Goal: Task Accomplishment & Management: Use online tool/utility

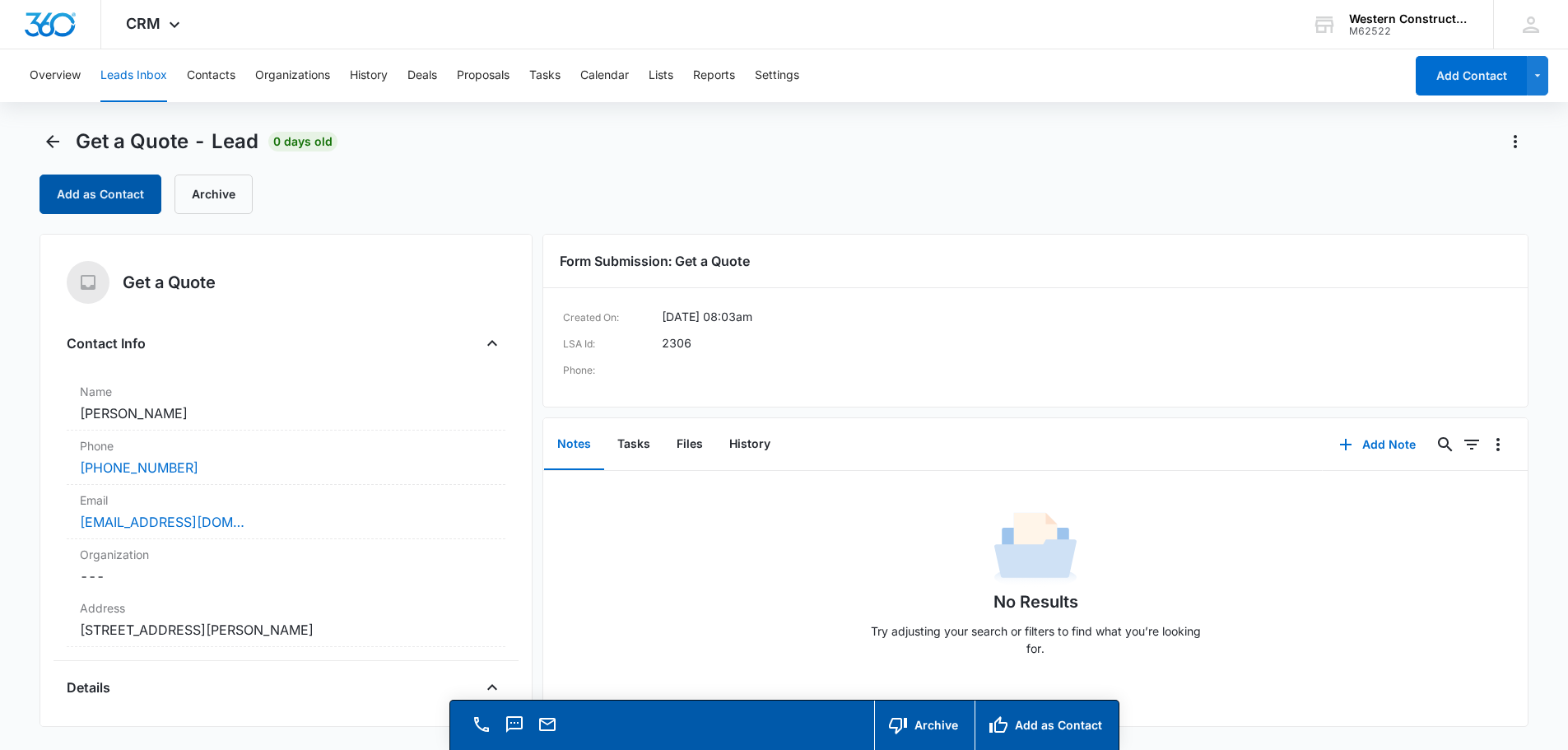
click at [124, 201] on button "Add as Contact" at bounding box center [101, 195] width 121 height 40
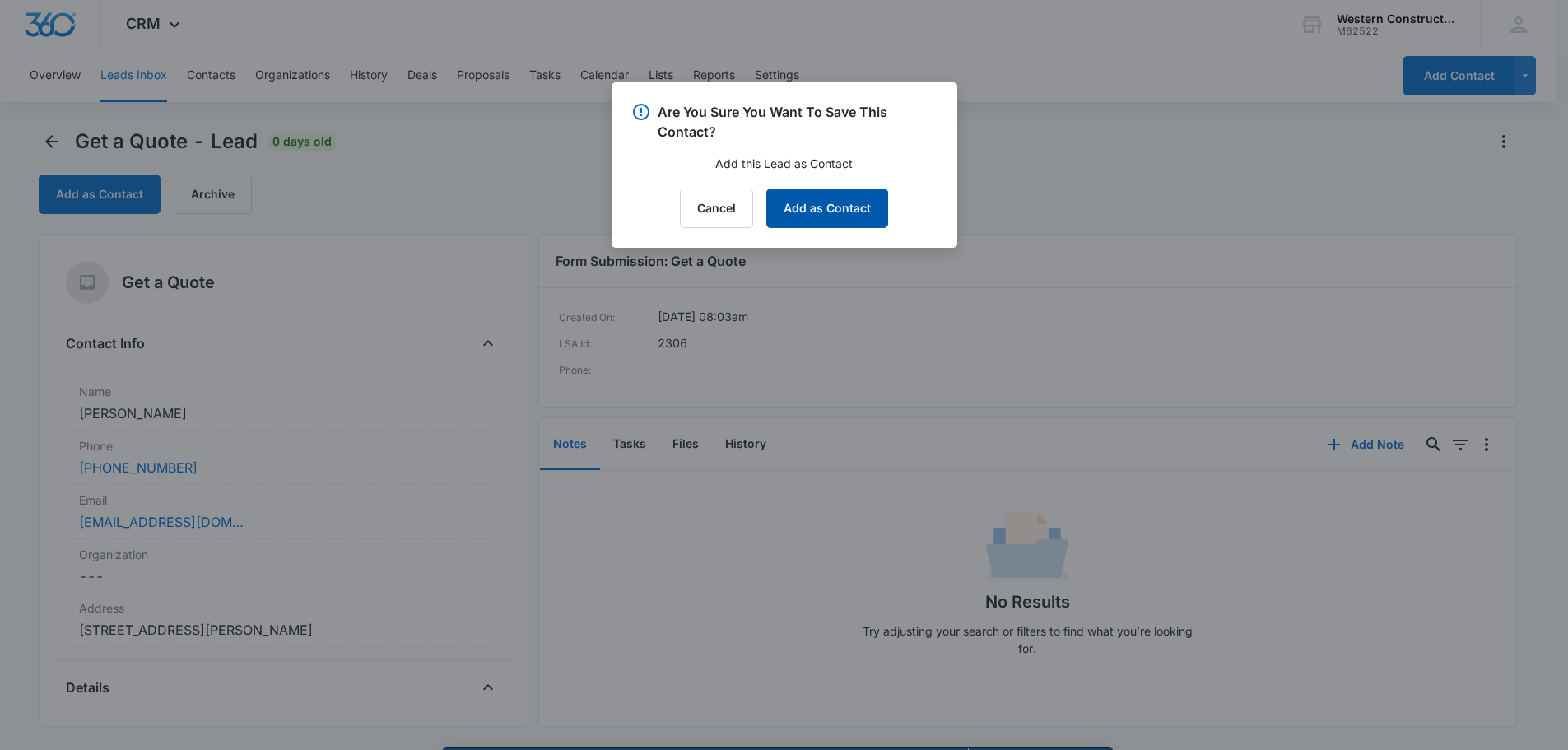
click at [841, 207] on button "Add as Contact" at bounding box center [827, 208] width 121 height 40
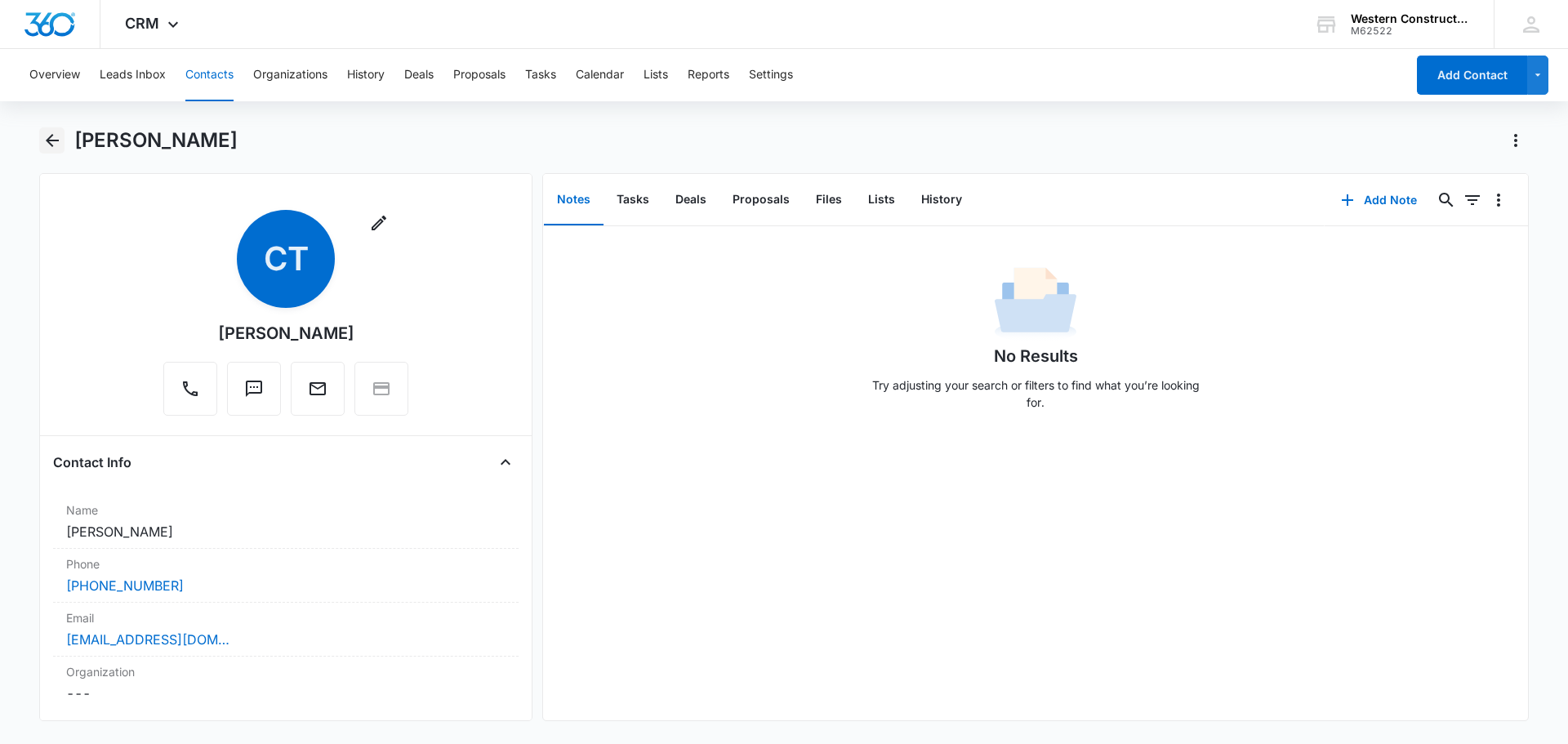
click at [56, 146] on icon "Back" at bounding box center [52, 140] width 20 height 20
